Goal: Task Accomplishment & Management: Manage account settings

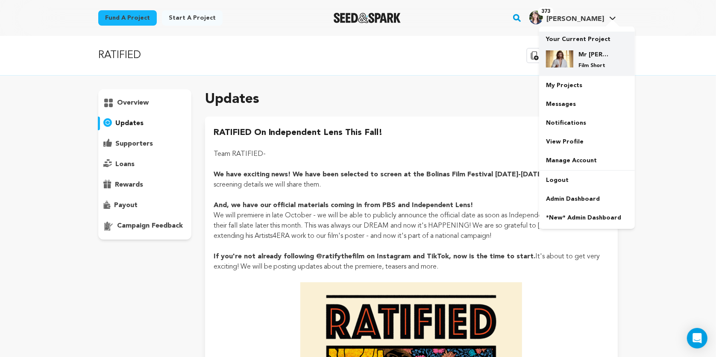
click at [588, 58] on h4 "Mr [PERSON_NAME]" at bounding box center [594, 54] width 31 height 9
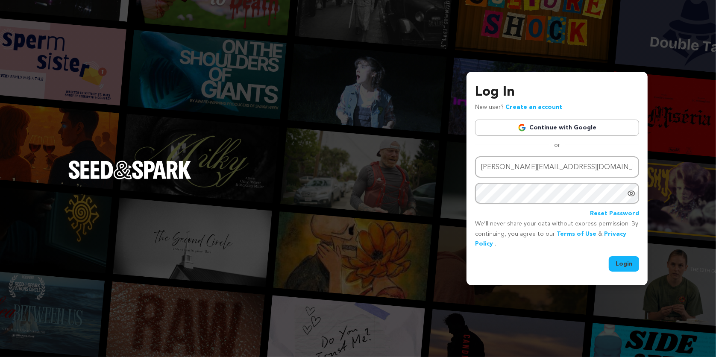
click at [624, 263] on button "Login" at bounding box center [624, 263] width 30 height 15
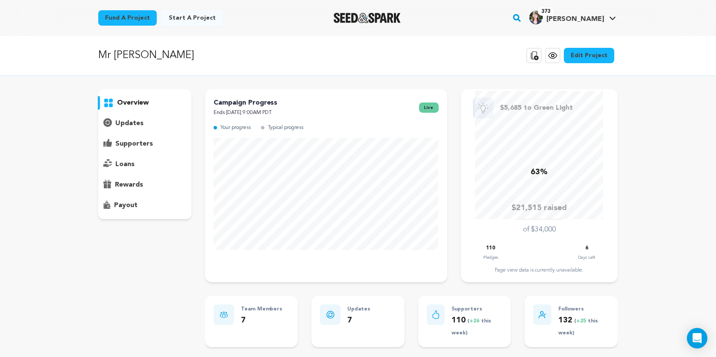
click at [126, 204] on p "payout" at bounding box center [126, 205] width 24 height 10
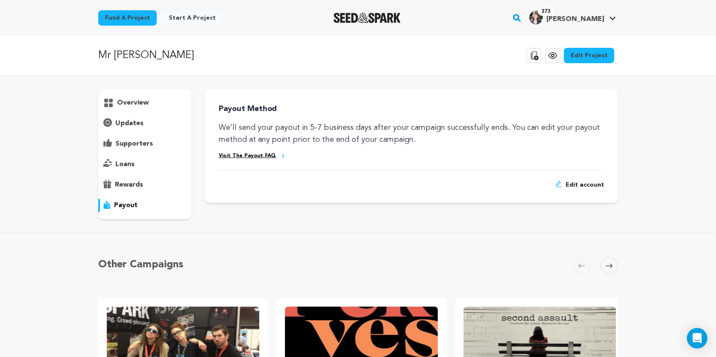
click at [594, 53] on link "Edit Project" at bounding box center [589, 55] width 50 height 15
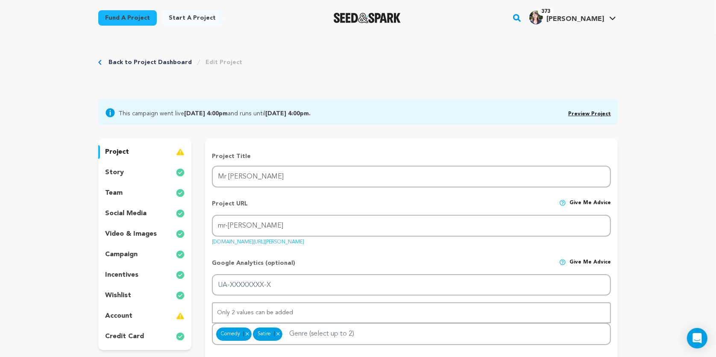
click at [125, 317] on p "account" at bounding box center [118, 316] width 27 height 10
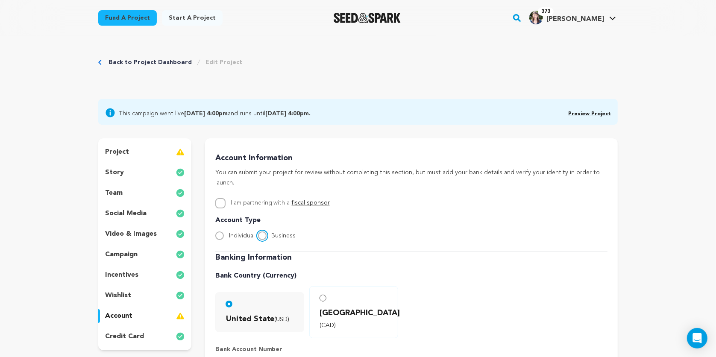
click at [262, 232] on input "Business" at bounding box center [262, 236] width 9 height 9
radio input "true"
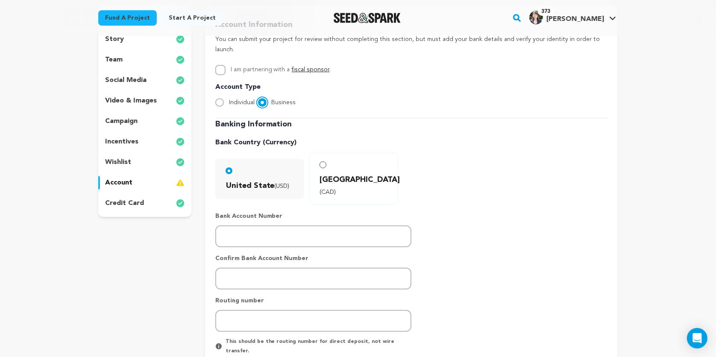
scroll to position [145, 0]
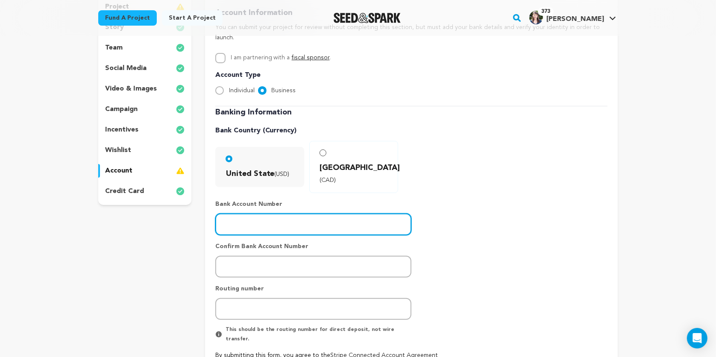
click at [282, 214] on input "number" at bounding box center [313, 225] width 196 height 22
type input "737655939"
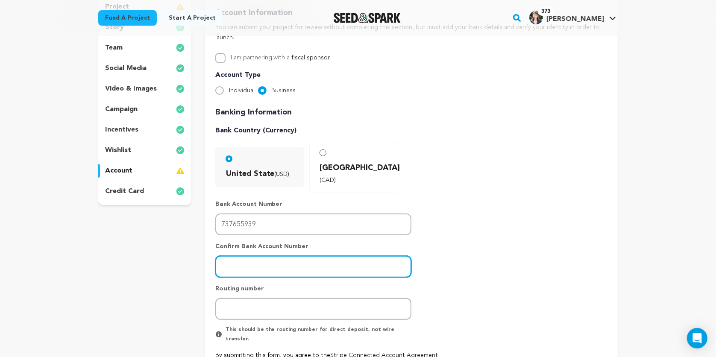
click at [282, 256] on input "number" at bounding box center [313, 267] width 196 height 22
type input "737655939"
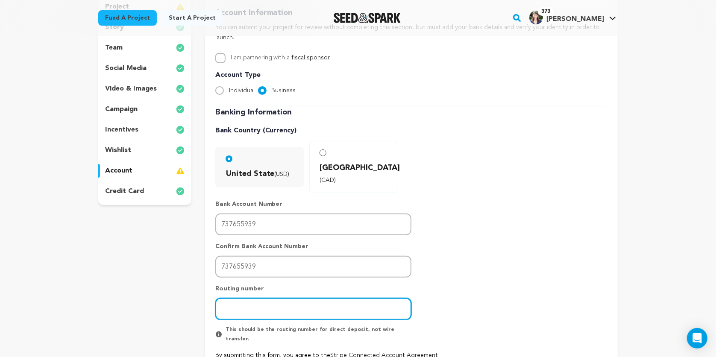
click at [289, 298] on input "number" at bounding box center [313, 309] width 196 height 22
drag, startPoint x: 274, startPoint y: 284, endPoint x: 210, endPoint y: 285, distance: 64.5
click at [211, 285] on div "Account Information You can submit your project for review without completing t…" at bounding box center [411, 212] width 413 height 438
paste input "61092387"
type input "061092387"
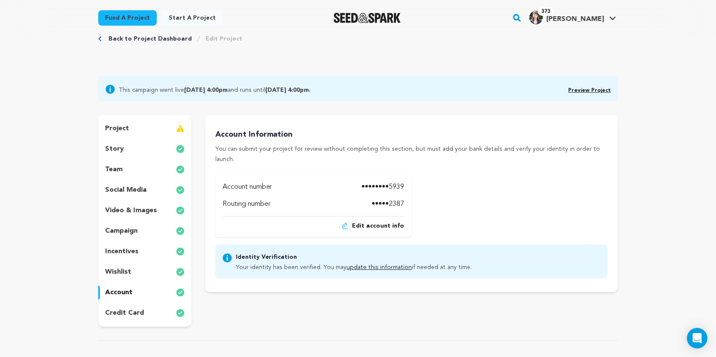
scroll to position [35, 0]
